Goal: Information Seeking & Learning: Find specific fact

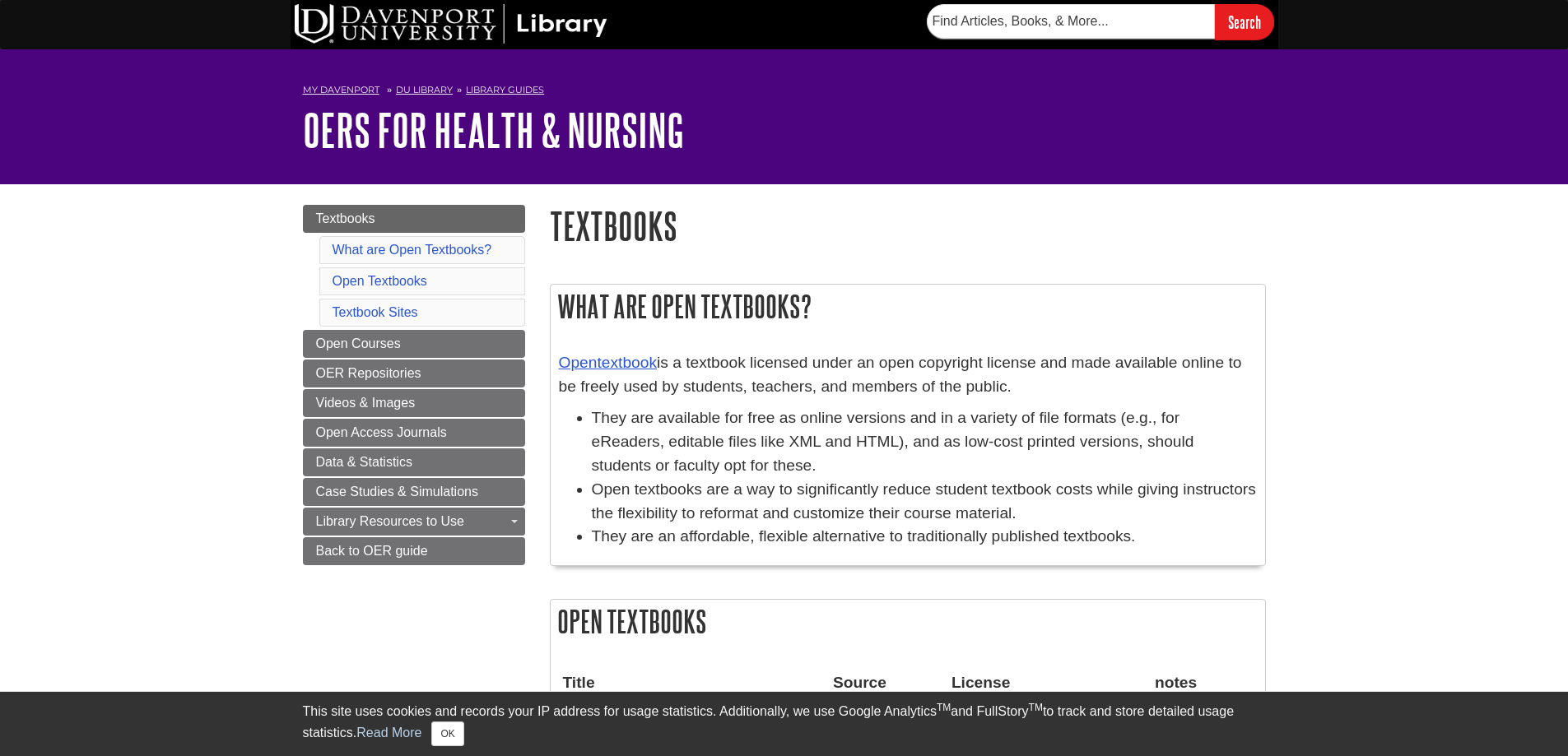
click at [618, 317] on h2 "What are Open Textbooks?" at bounding box center [908, 306] width 715 height 43
click at [874, 384] on p "Open textbook is a textbook licensed under an open copyright license and made a…" at bounding box center [908, 375] width 698 height 48
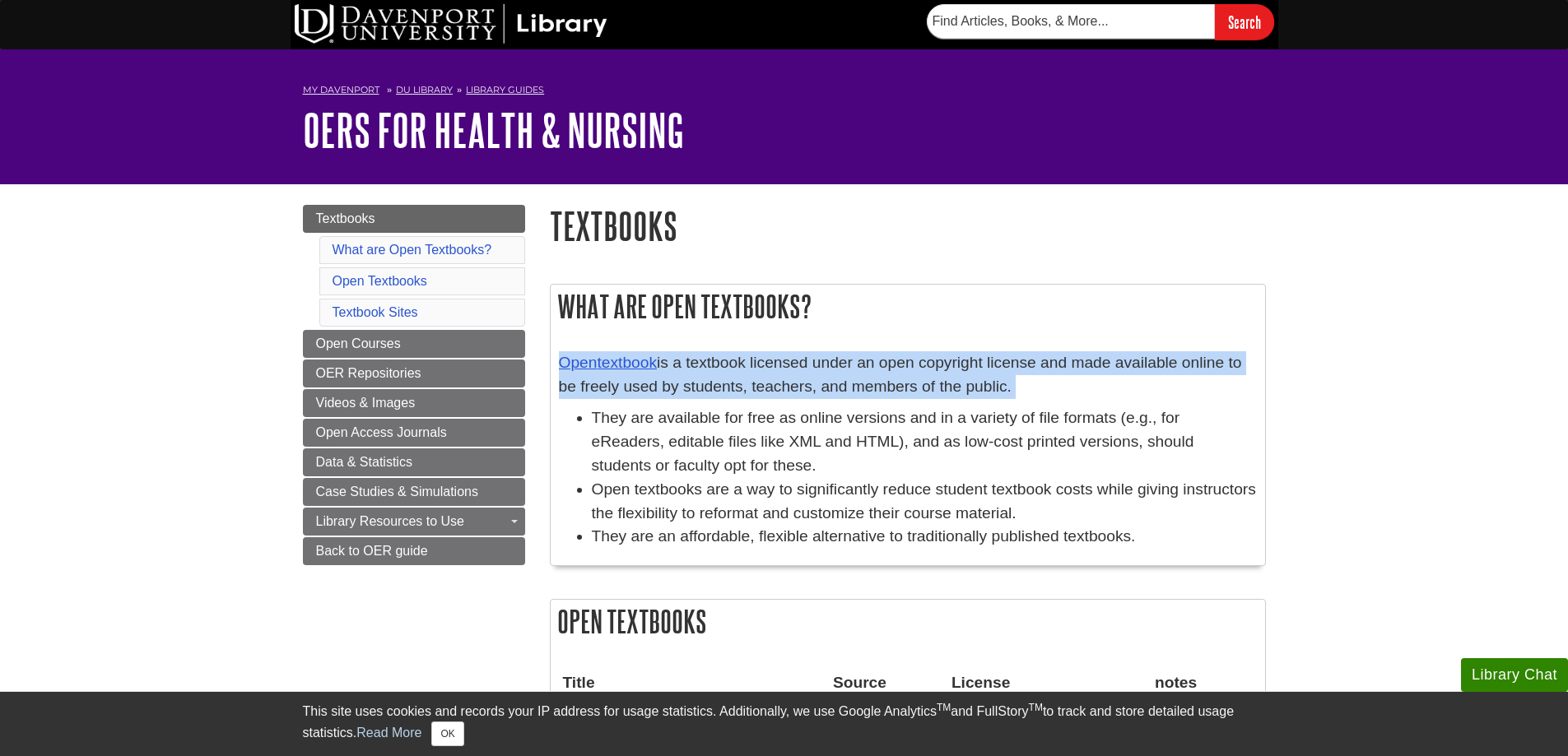
click at [874, 384] on p "Open textbook is a textbook licensed under an open copyright license and made a…" at bounding box center [908, 375] width 698 height 48
click at [886, 373] on p "Open textbook is a textbook licensed under an open copyright license and made a…" at bounding box center [908, 375] width 698 height 48
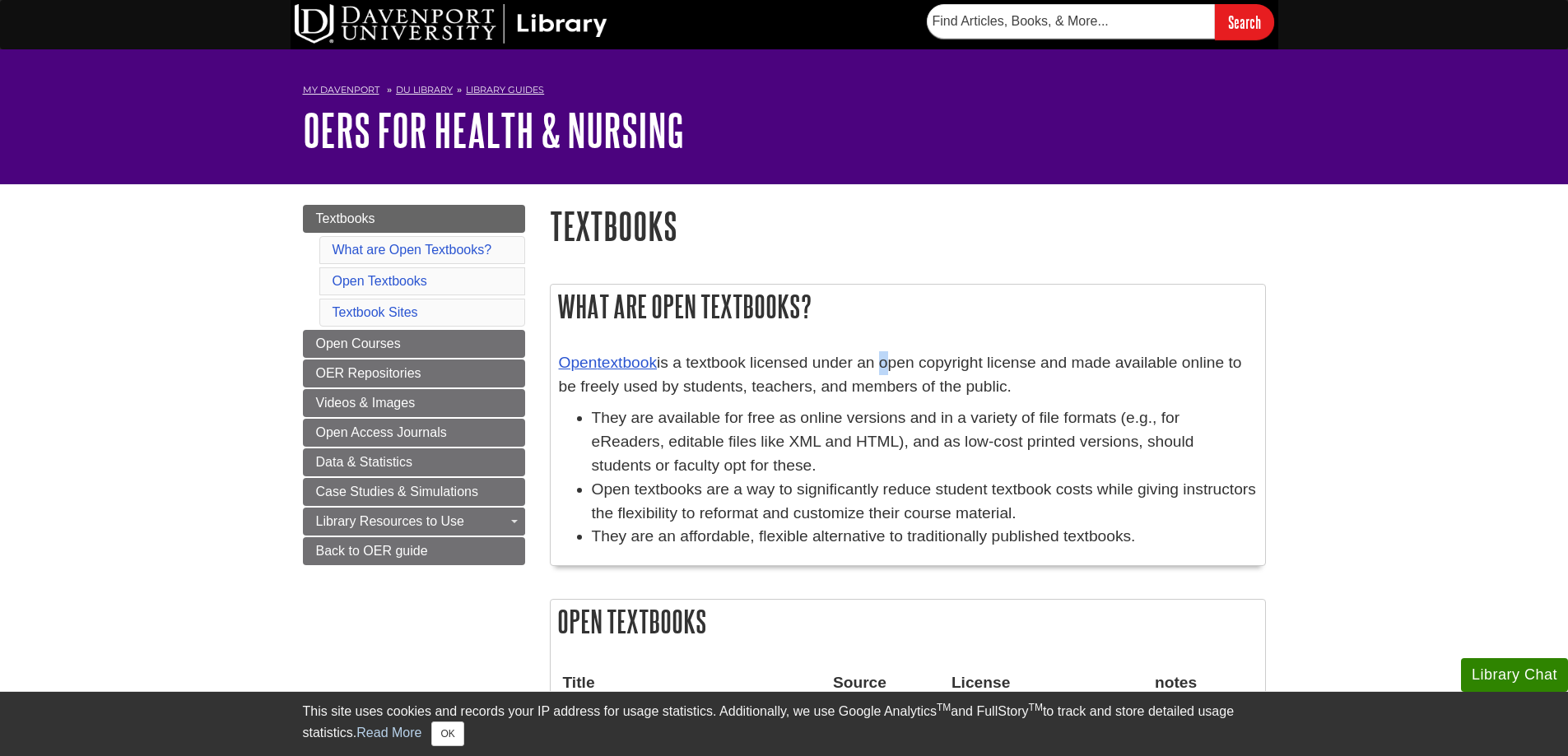
click at [886, 373] on p "Open textbook is a textbook licensed under an open copyright license and made a…" at bounding box center [908, 375] width 698 height 48
click at [976, 26] on input "text" at bounding box center [1070, 22] width 288 height 35
paste input "[PERSON_NAME], [PERSON_NAME], [PERSON_NAME], & [PERSON_NAME] (2024). [PERSON_NA…"
drag, startPoint x: 974, startPoint y: 19, endPoint x: 1293, endPoint y: 40, distance: 319.7
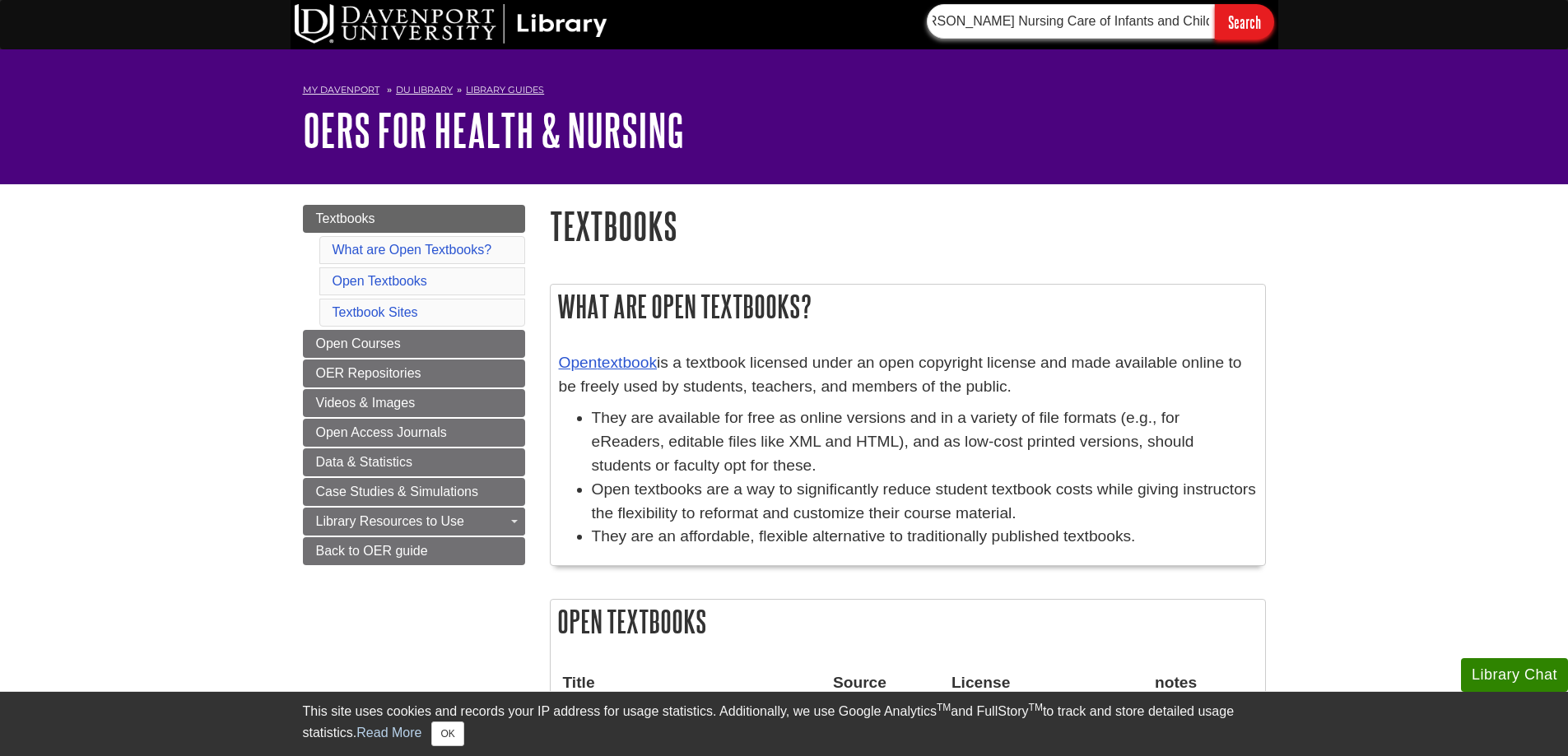
click at [1293, 40] on div "[PERSON_NAME], [PERSON_NAME], [PERSON_NAME], & [PERSON_NAME] (2024). [PERSON_NA…" at bounding box center [784, 24] width 1568 height 49
drag, startPoint x: 949, startPoint y: 23, endPoint x: 682, endPoint y: 41, distance: 267.6
click at [682, 41] on div "[PERSON_NAME], [PERSON_NAME], [PERSON_NAME], & [PERSON_NAME] (2024). [PERSON_NA…" at bounding box center [785, 24] width 988 height 49
type input "[PERSON_NAME] Nursing Care of Infants and Children"
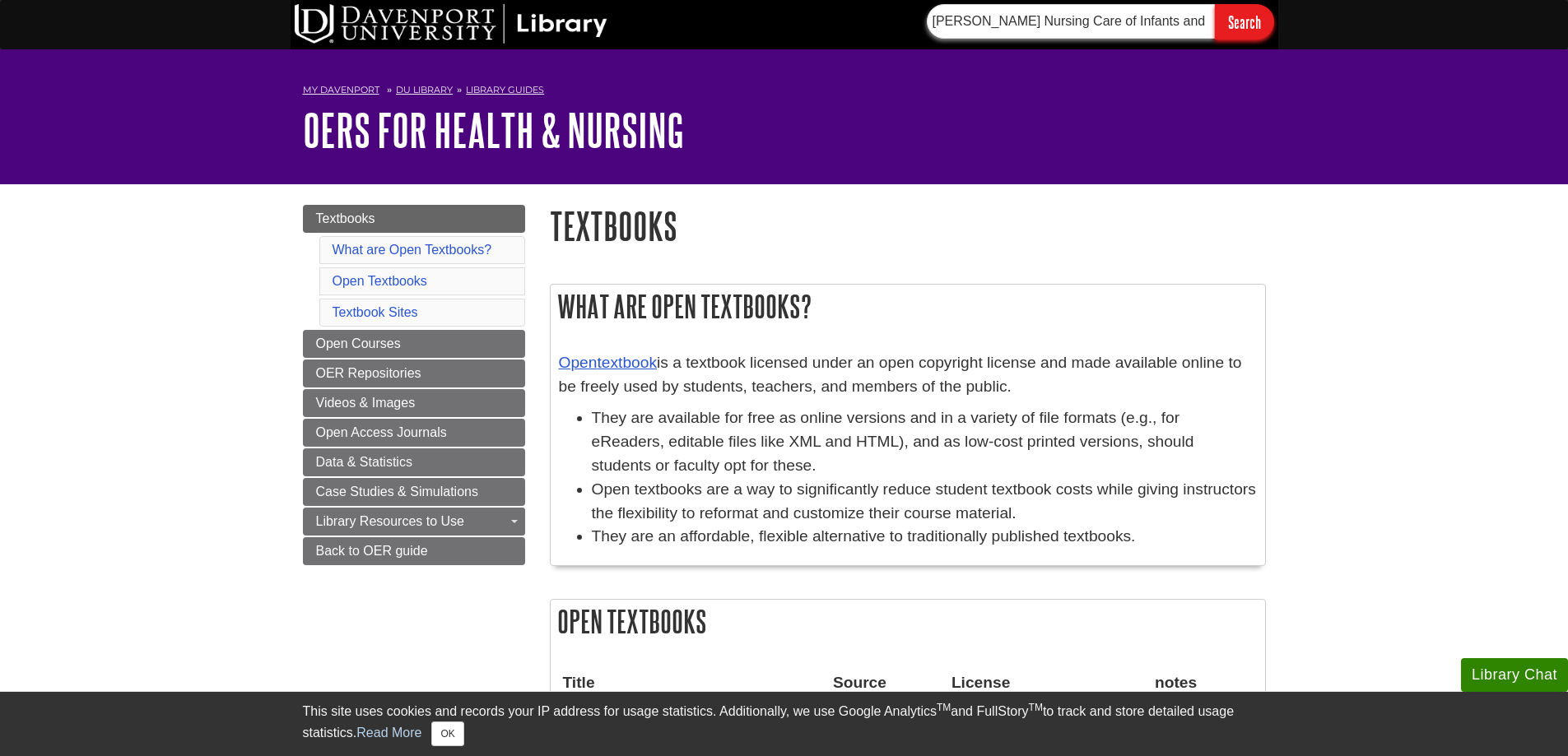
click at [1215, 4] on input "Search" at bounding box center [1244, 22] width 59 height 35
